Goal: Transaction & Acquisition: Purchase product/service

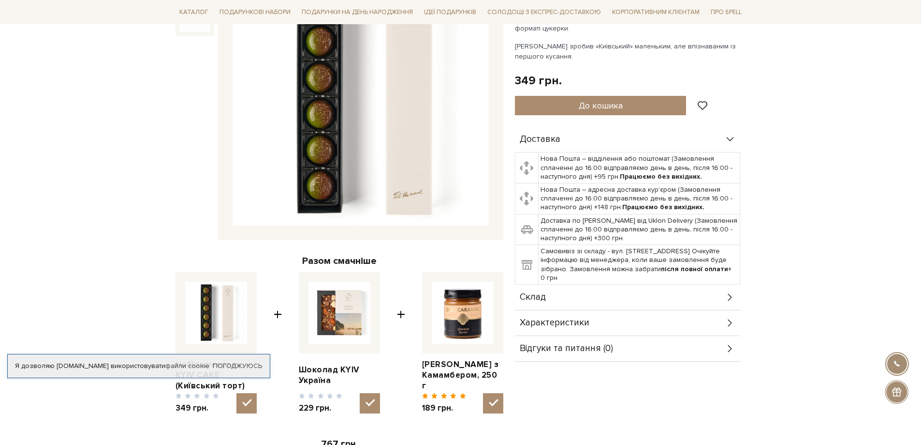
scroll to position [193, 0]
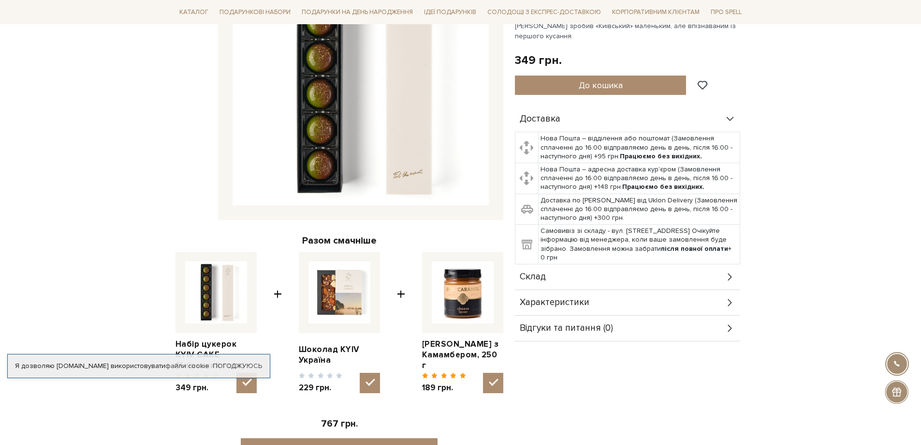
click at [348, 293] on img at bounding box center [340, 292] width 62 height 62
click at [360, 372] on input "checkbox" at bounding box center [370, 382] width 20 height 20
click at [347, 288] on div at bounding box center [460, 222] width 921 height 445
click at [347, 288] on img at bounding box center [340, 292] width 62 height 62
click at [360, 372] on input "checkbox" at bounding box center [370, 382] width 20 height 20
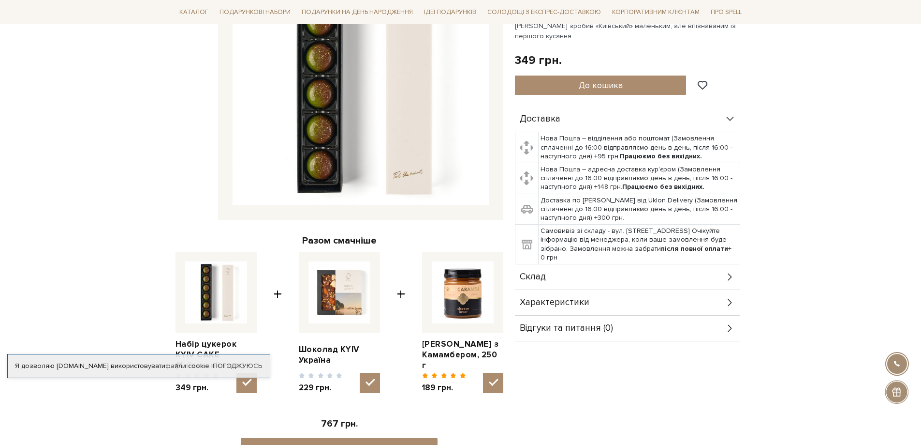
click at [346, 292] on img at bounding box center [340, 292] width 62 height 62
click at [360, 372] on input "checkbox" at bounding box center [370, 382] width 20 height 20
click at [346, 292] on img at bounding box center [340, 292] width 62 height 62
click at [360, 372] on input "checkbox" at bounding box center [370, 382] width 20 height 20
click at [349, 291] on img at bounding box center [340, 292] width 62 height 62
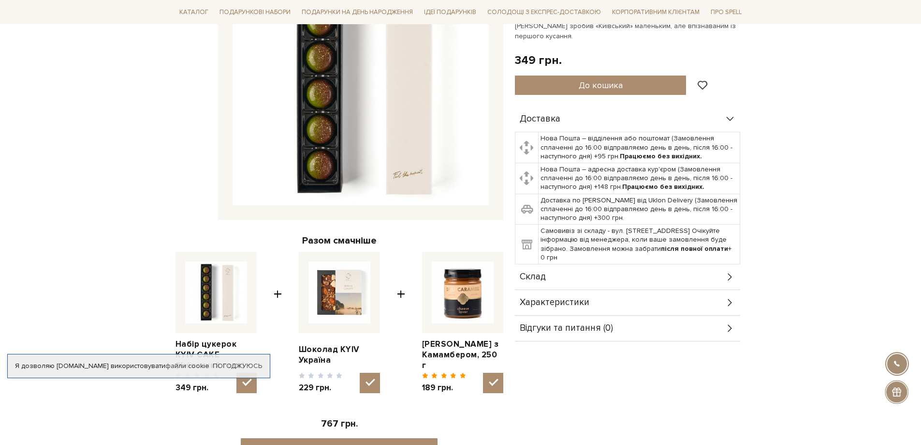
click at [360, 372] on input "checkbox" at bounding box center [370, 382] width 20 height 20
checkbox input "false"
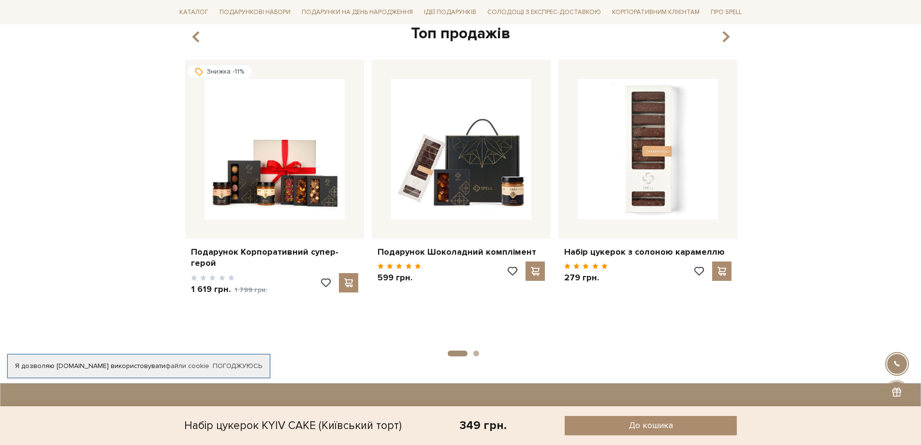
scroll to position [774, 0]
